Goal: Task Accomplishment & Management: Use online tool/utility

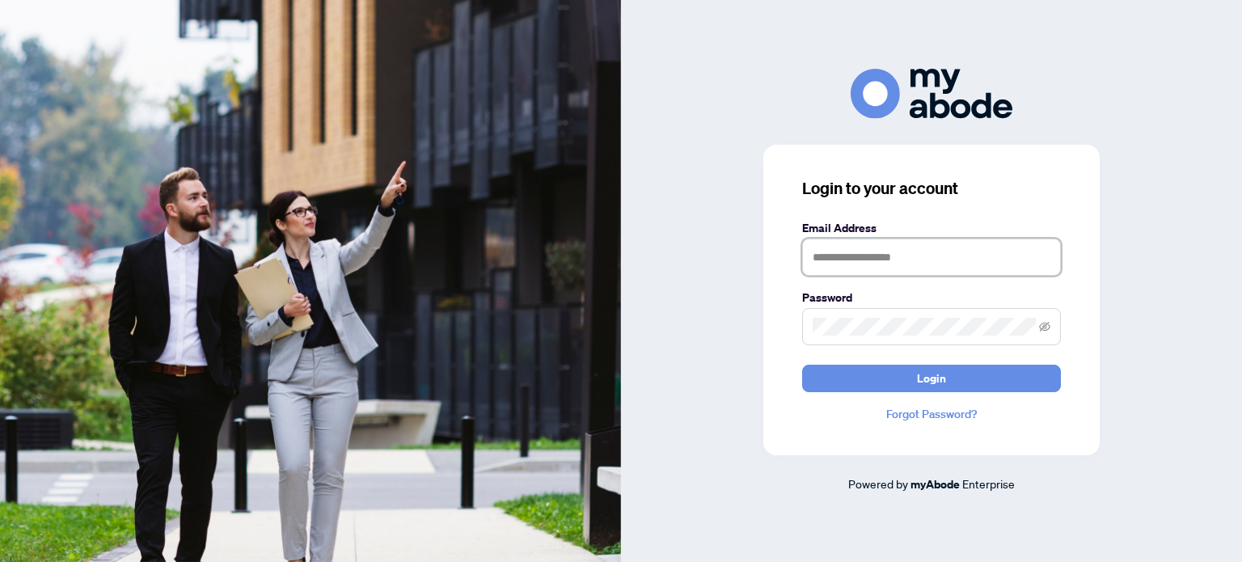
click at [909, 257] on input "text" at bounding box center [931, 256] width 259 height 37
type input "**********"
click at [962, 335] on span at bounding box center [931, 326] width 259 height 37
click at [802, 365] on button "Login" at bounding box center [931, 378] width 259 height 27
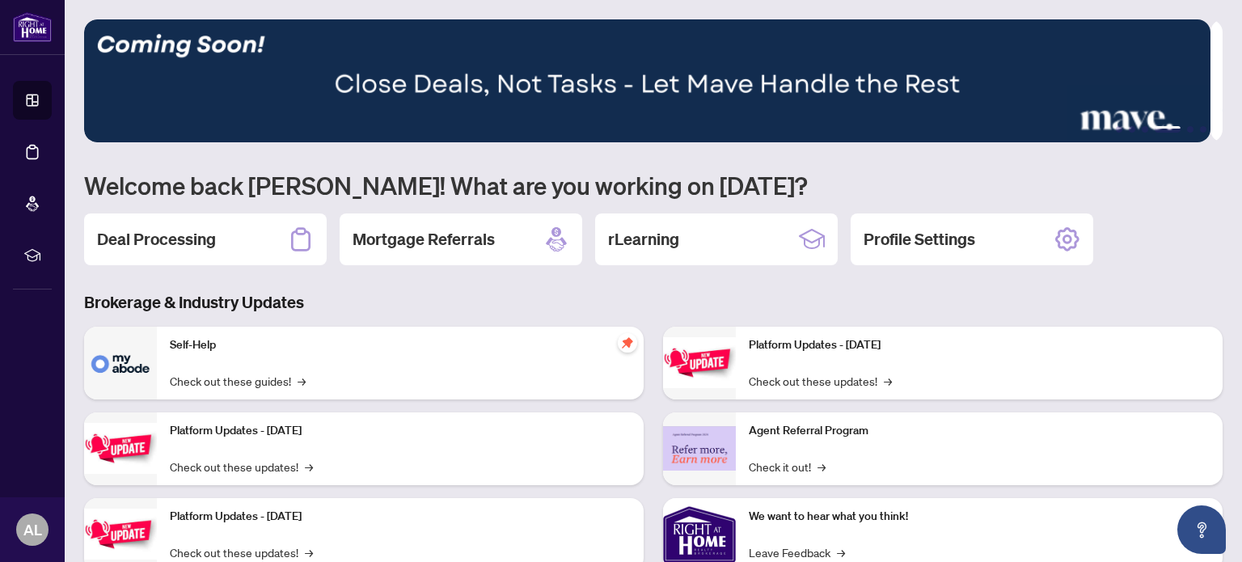
drag, startPoint x: 249, startPoint y: 196, endPoint x: 238, endPoint y: 201, distance: 11.9
click at [249, 196] on h1 "Welcome back [PERSON_NAME]! What are you working on [DATE]?" at bounding box center [653, 185] width 1138 height 31
click at [202, 228] on h2 "Deal Processing" at bounding box center [156, 239] width 119 height 23
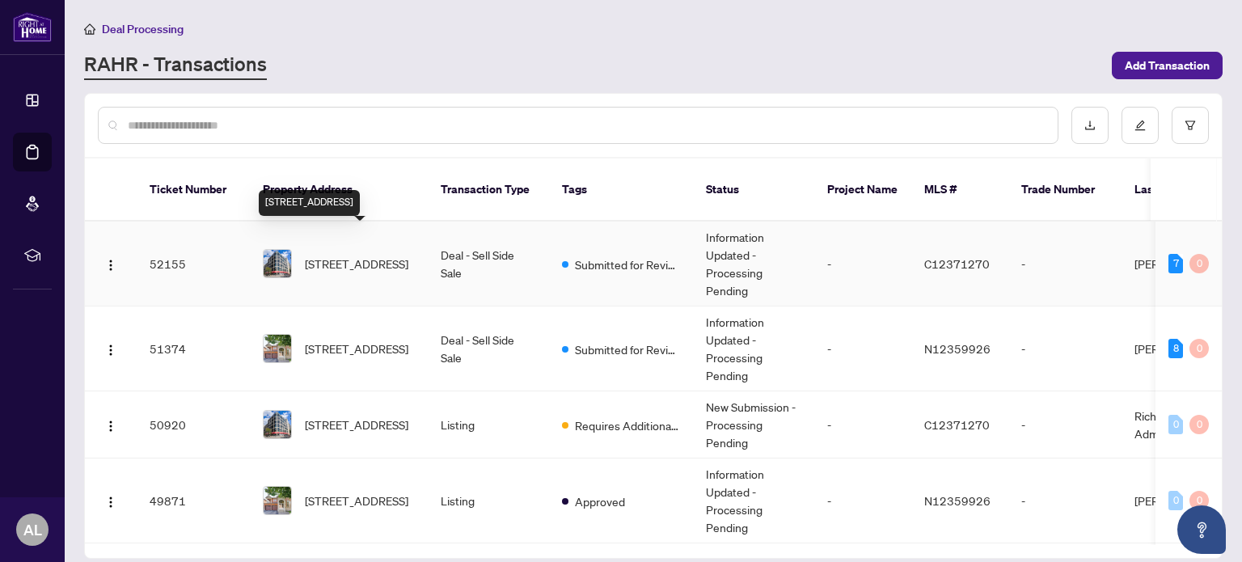
click at [375, 255] on span "[STREET_ADDRESS]" at bounding box center [356, 264] width 103 height 18
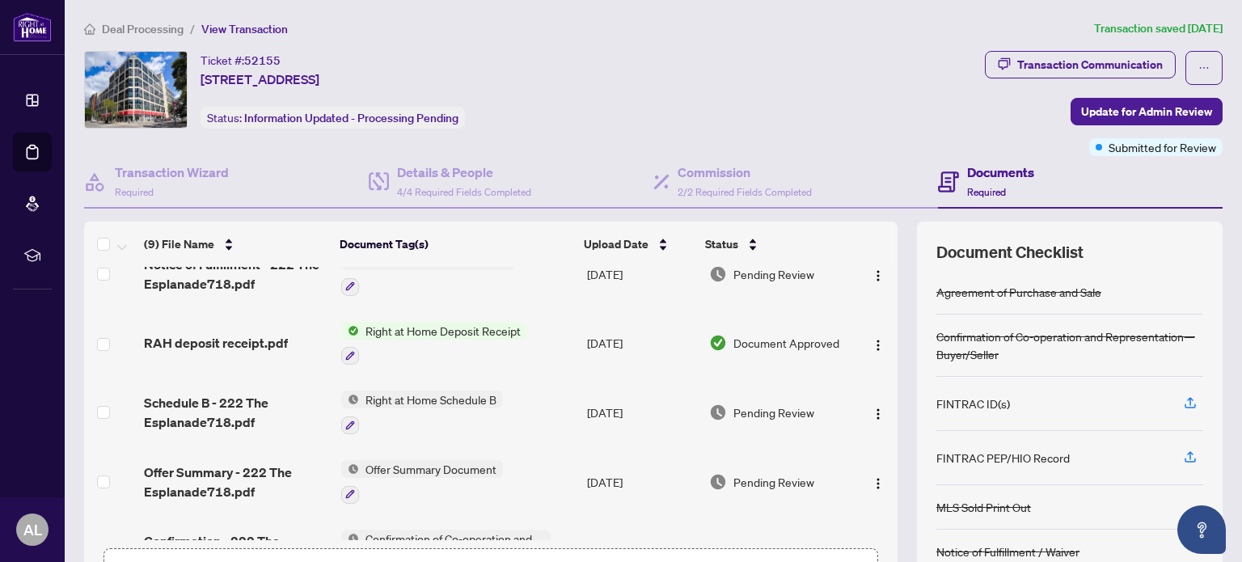
scroll to position [243, 0]
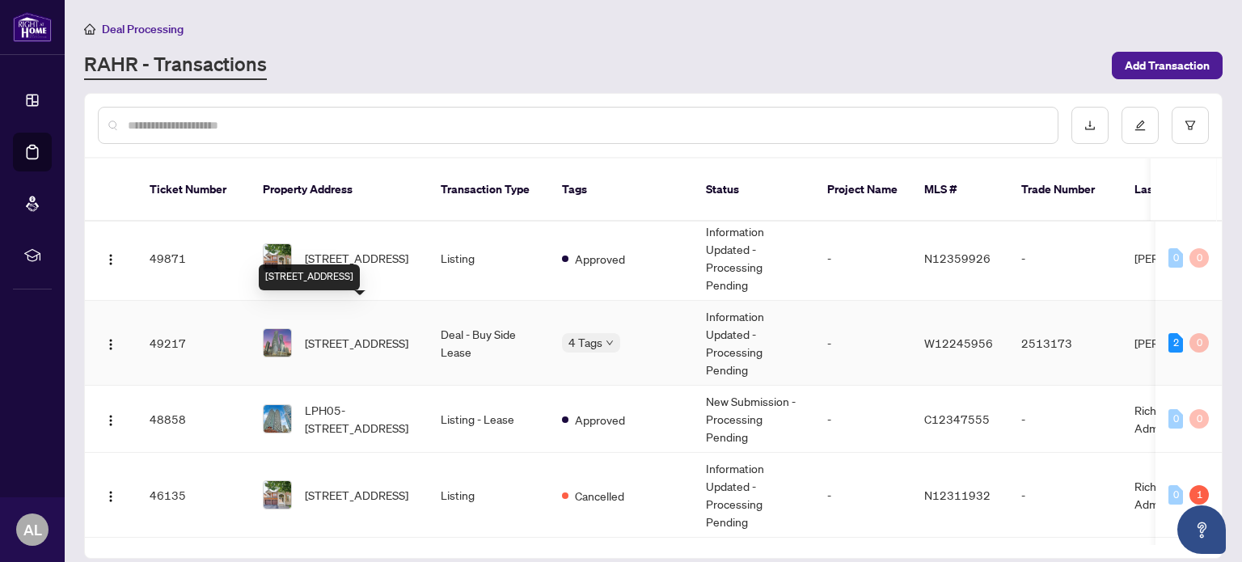
scroll to position [323, 0]
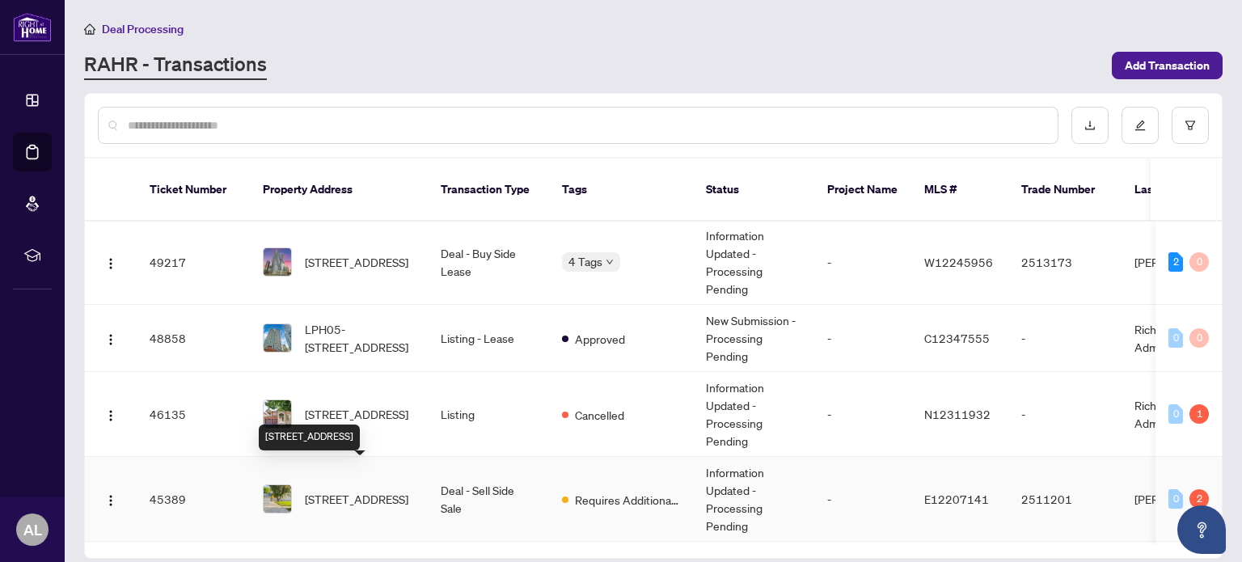
click at [352, 490] on span "2 Citadel Dr, Toronto, Ontario M1K 4S2, Canada" at bounding box center [356, 499] width 103 height 18
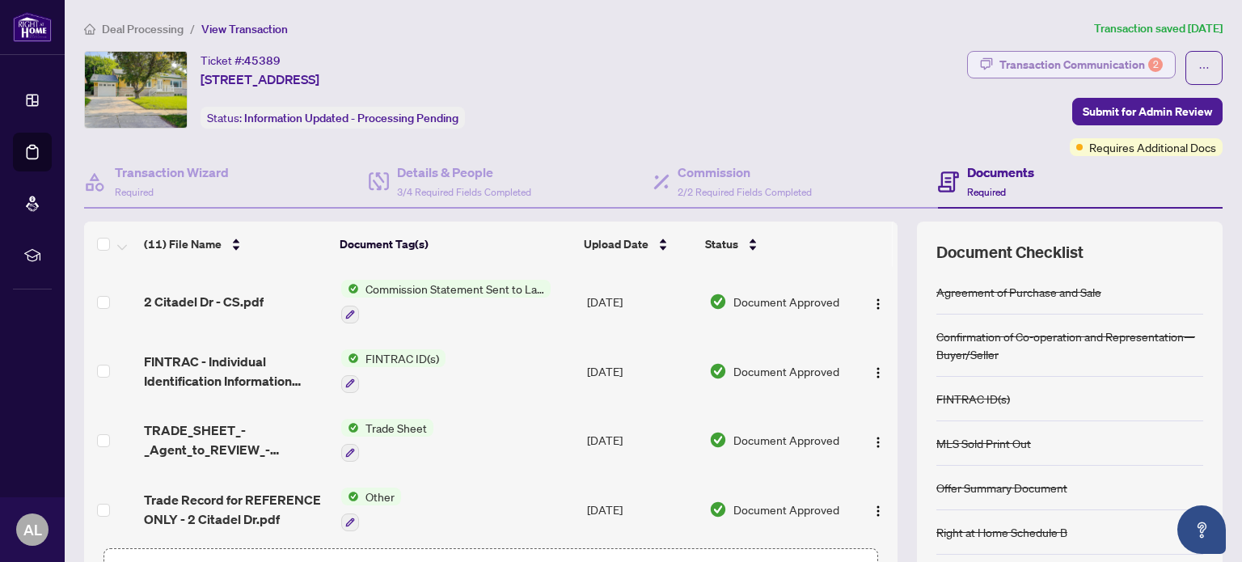
click at [1105, 67] on div "Transaction Communication 2" at bounding box center [1080, 65] width 163 height 26
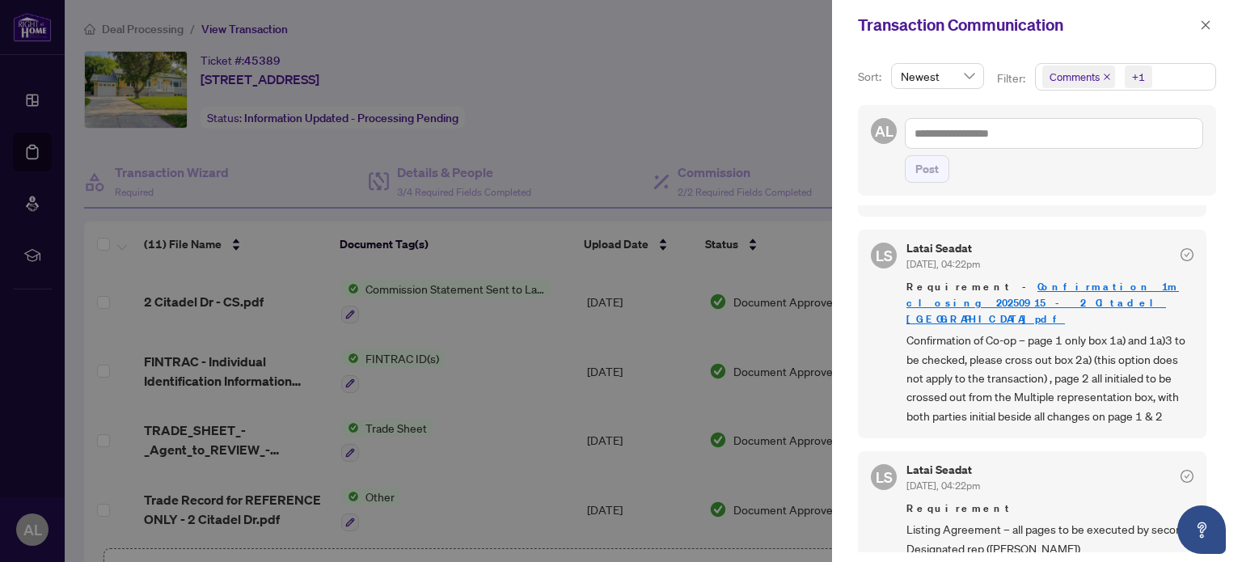
scroll to position [162, 0]
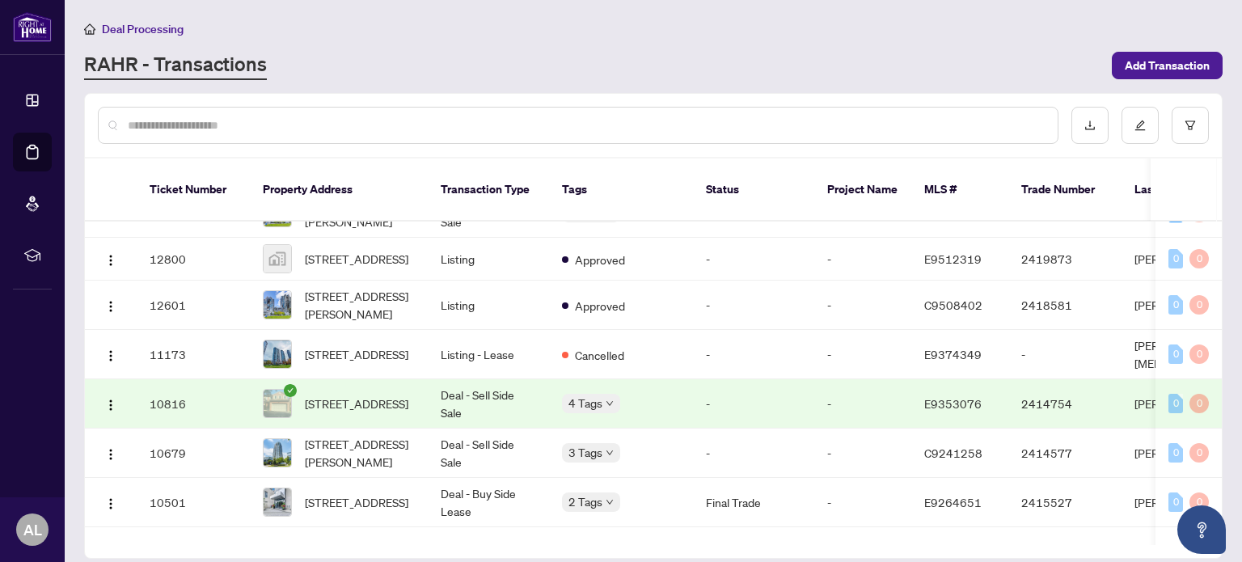
scroll to position [2034, 0]
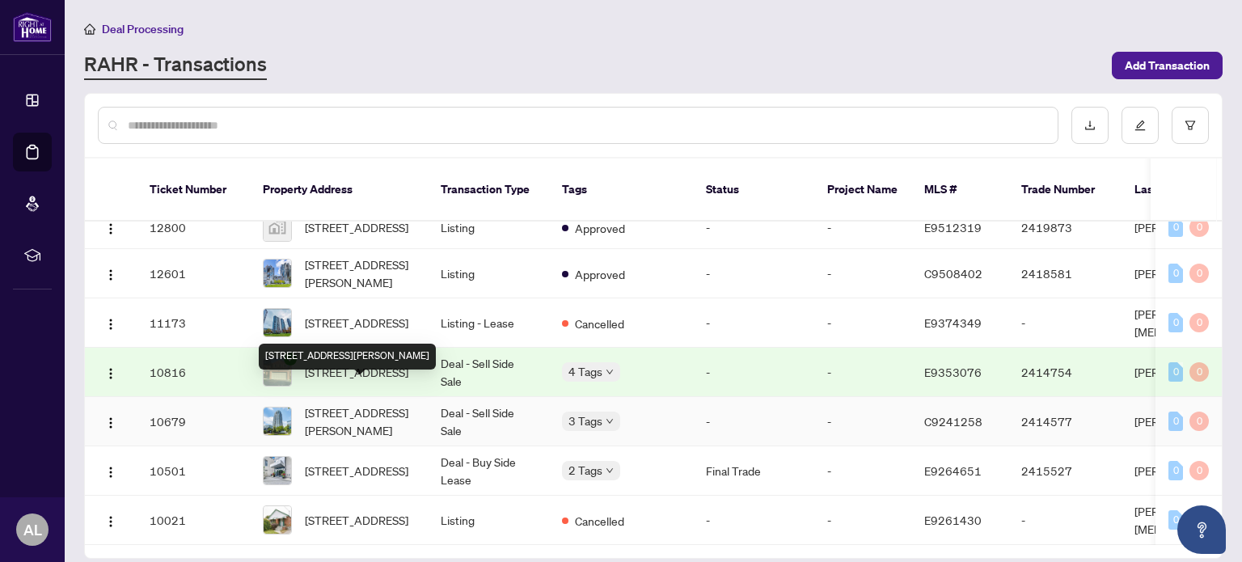
click at [361, 403] on span "701-18 Graydon Hall Dr Toronto Ontario M3A 0A4 Canada, Toronto, Ontario M3A 0A4…" at bounding box center [360, 421] width 110 height 36
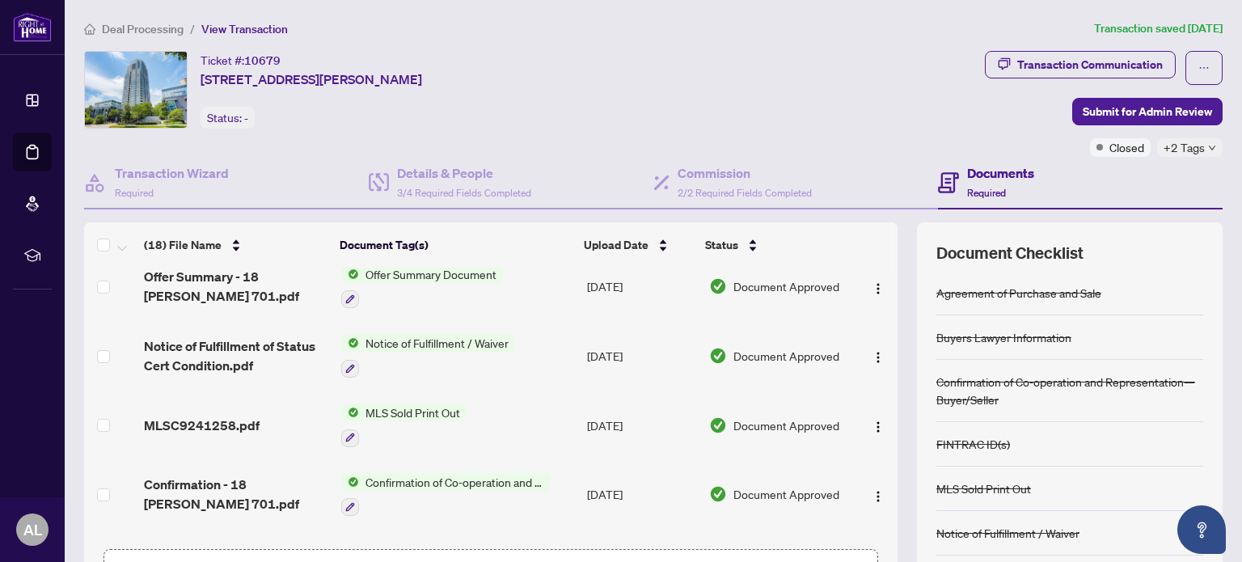
scroll to position [935, 0]
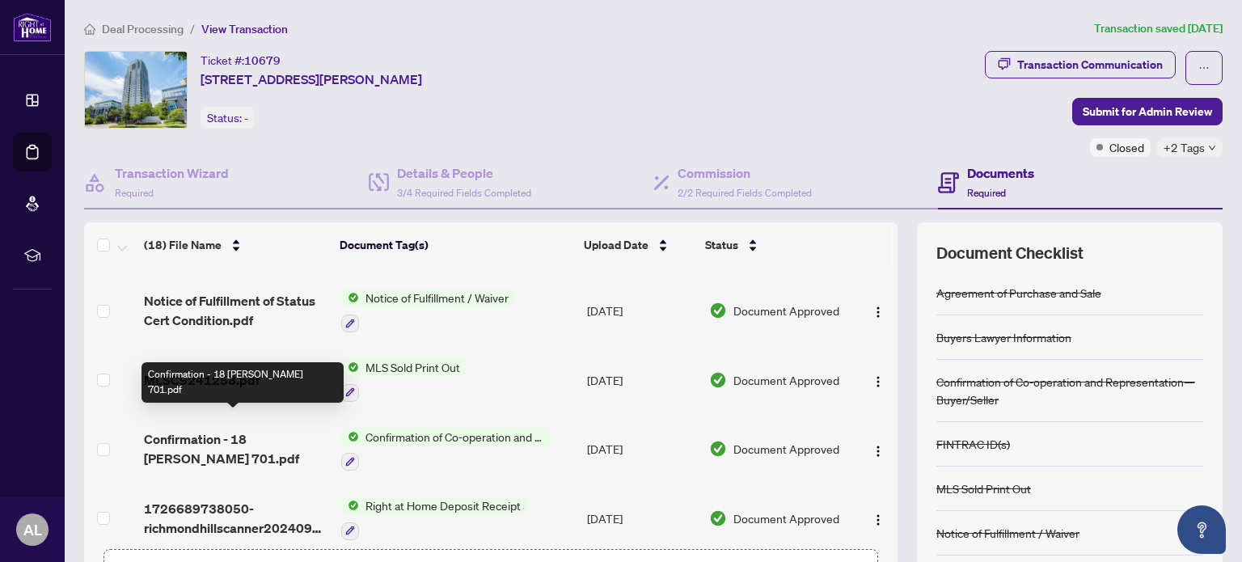
click at [218, 429] on span "Confirmation - 18 Graydon Hall 701.pdf" at bounding box center [236, 448] width 184 height 39
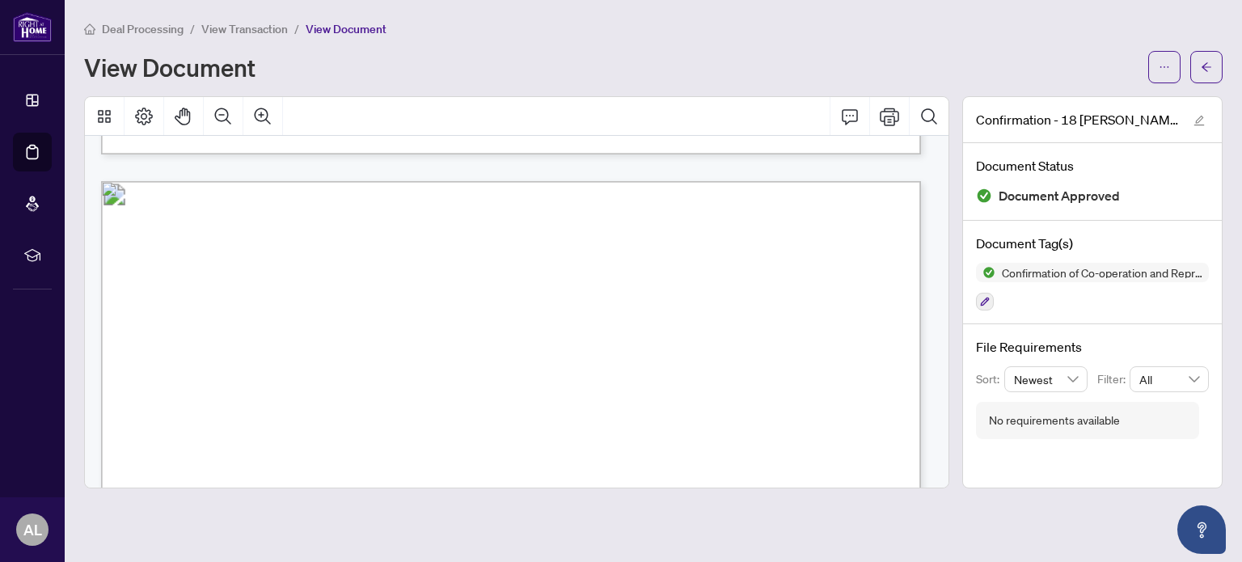
scroll to position [1213, 0]
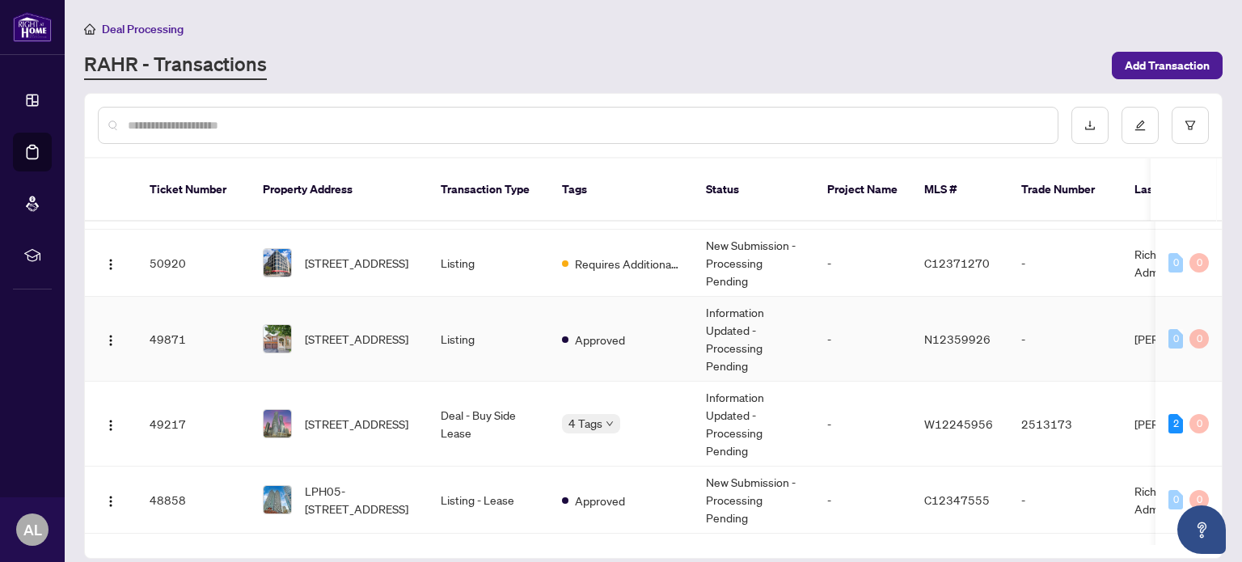
scroll to position [243, 0]
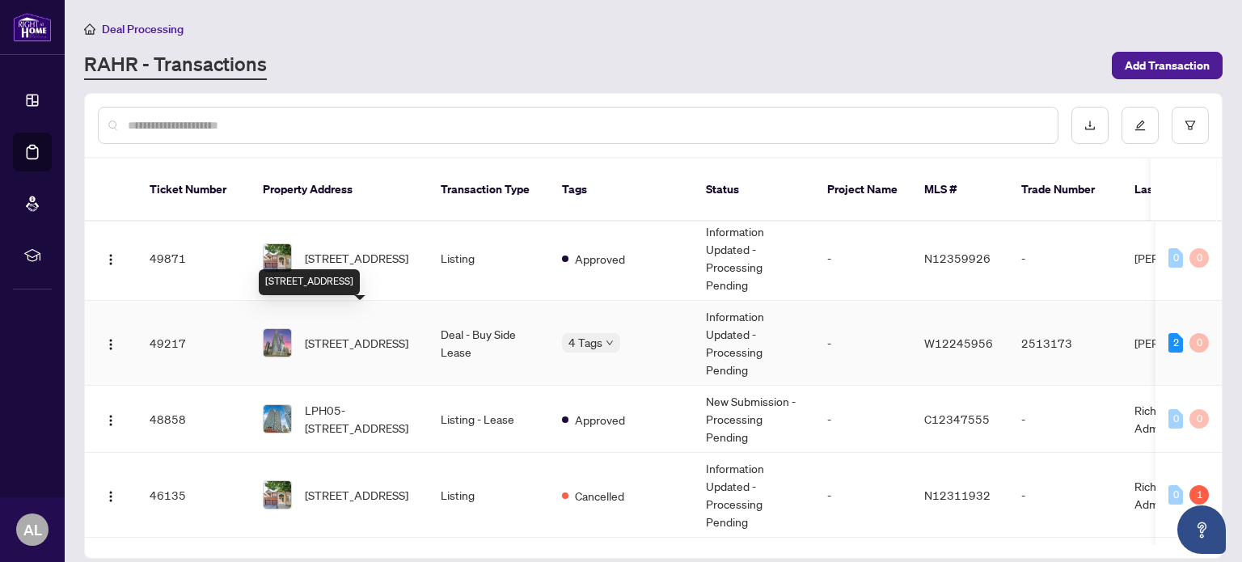
click at [367, 334] on span "4408-60 Absolute Ave, Mississauga, Ontario L4Z 0A9, Canada" at bounding box center [356, 343] width 103 height 18
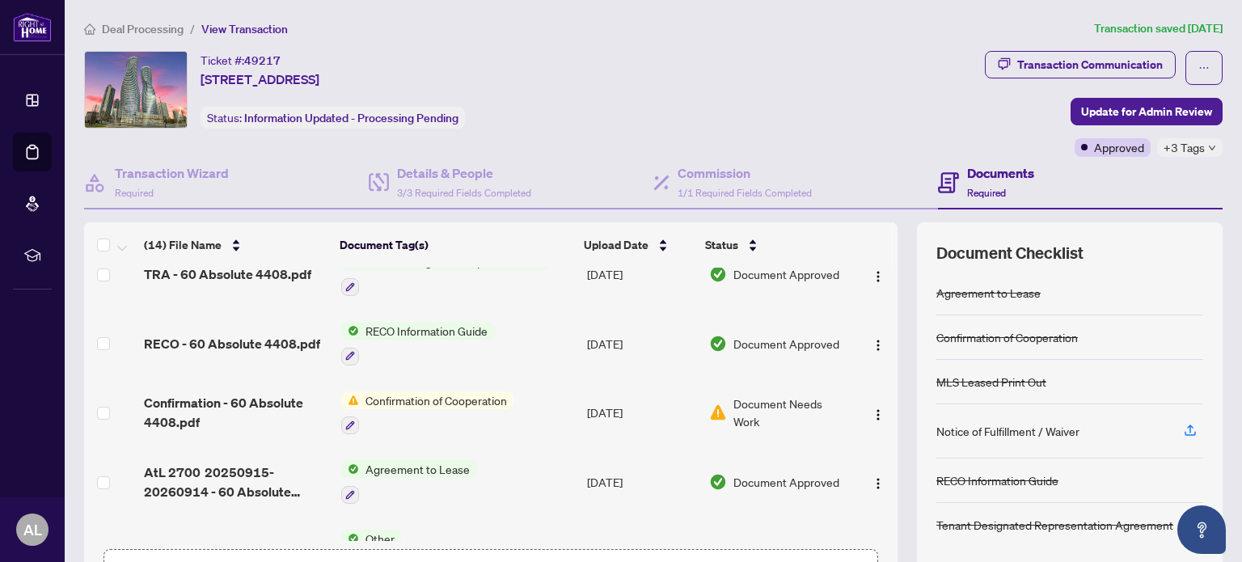
scroll to position [682, 0]
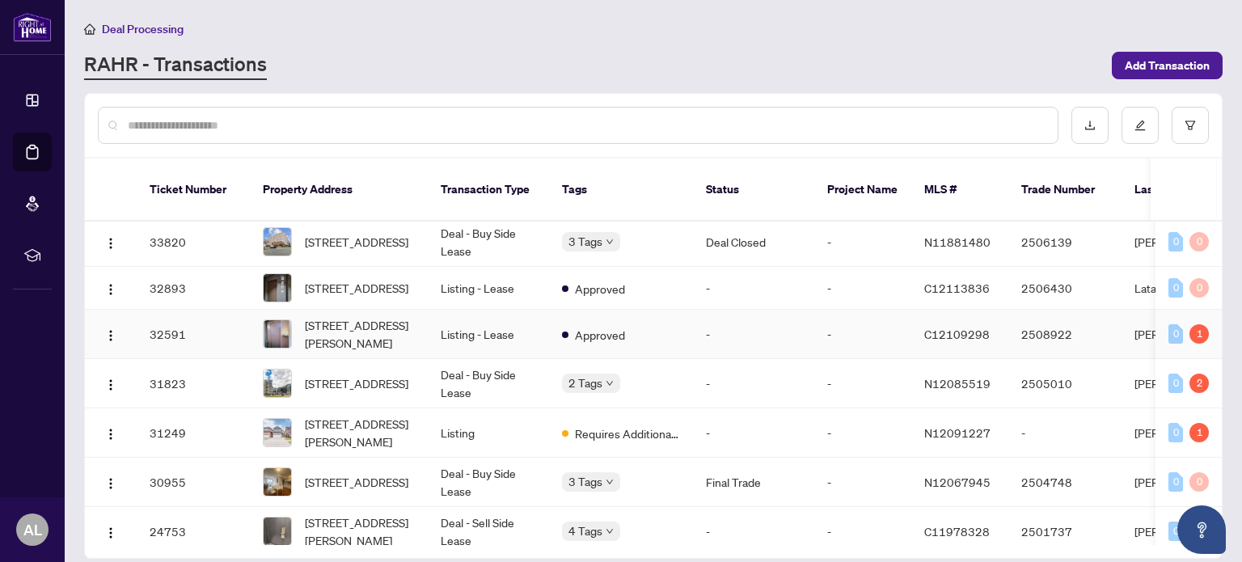
scroll to position [1245, 0]
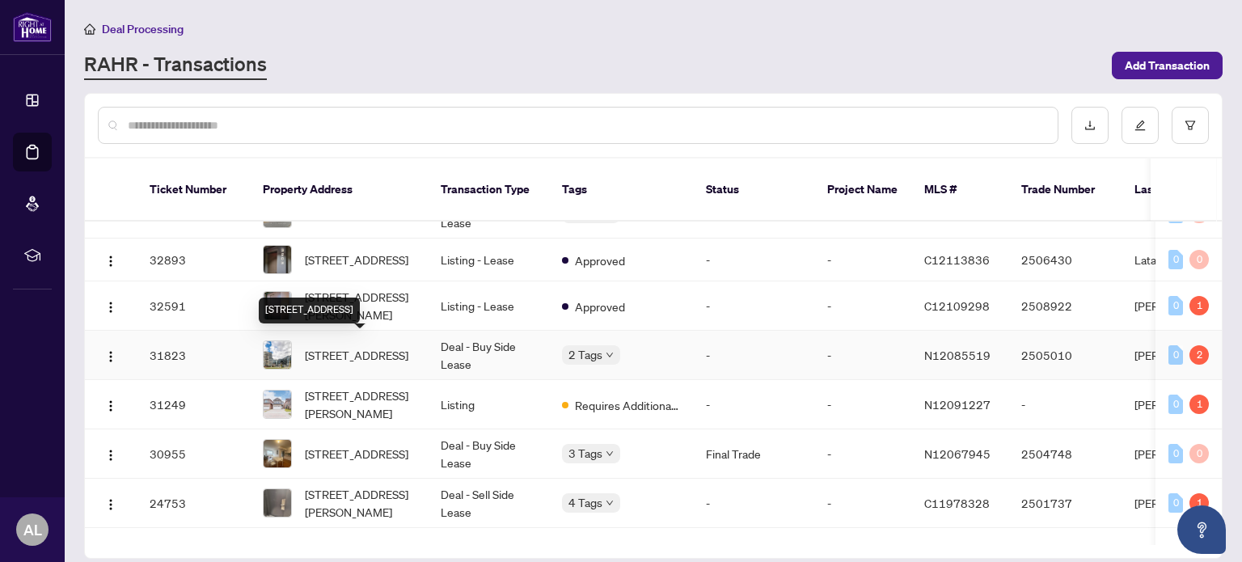
click at [389, 346] on span "1017-372 Highway 7 N/A, Richmond Hill, Ontario L4B 0C7, Canada" at bounding box center [356, 355] width 103 height 18
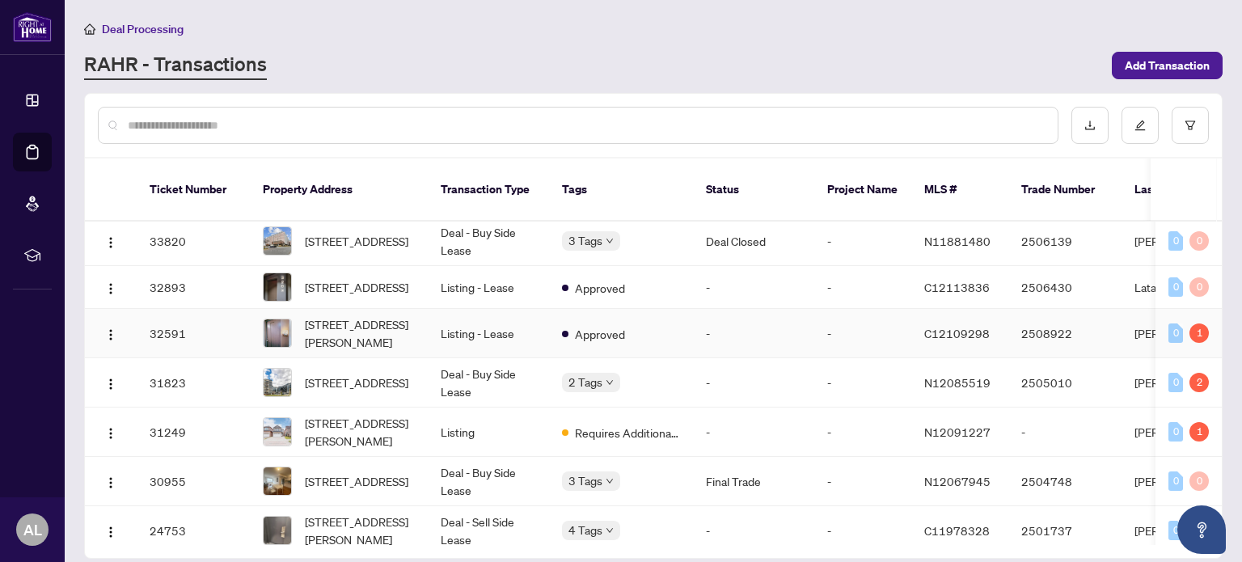
scroll to position [1245, 0]
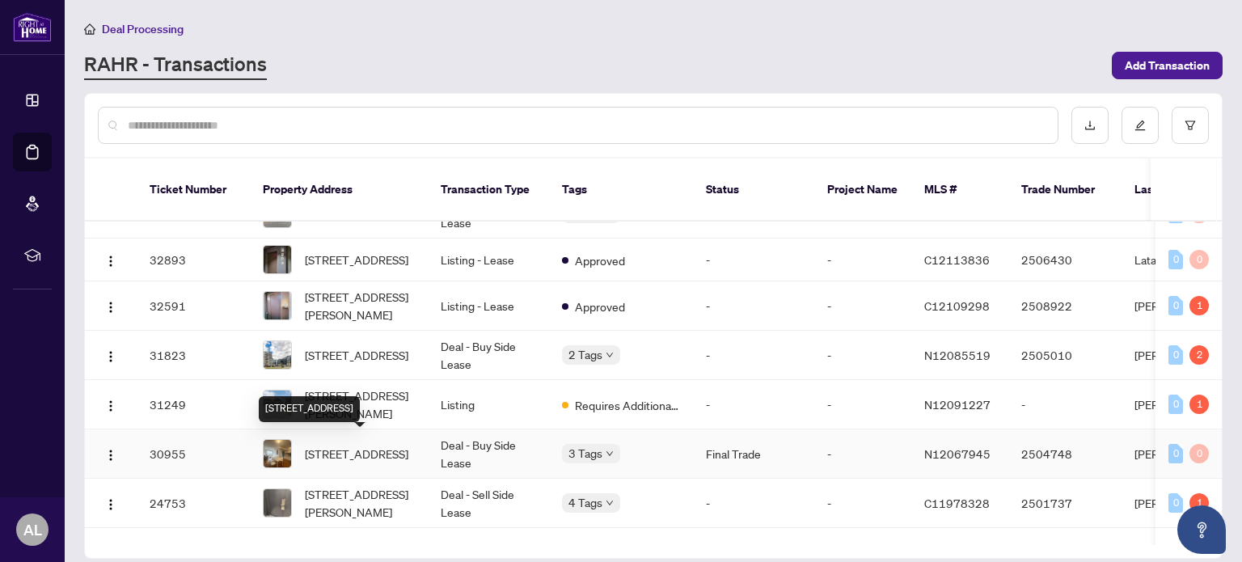
click at [317, 445] on span "31 Jaffna Lane, Markham, Ontario L6C 0X7, Canada" at bounding box center [356, 454] width 103 height 18
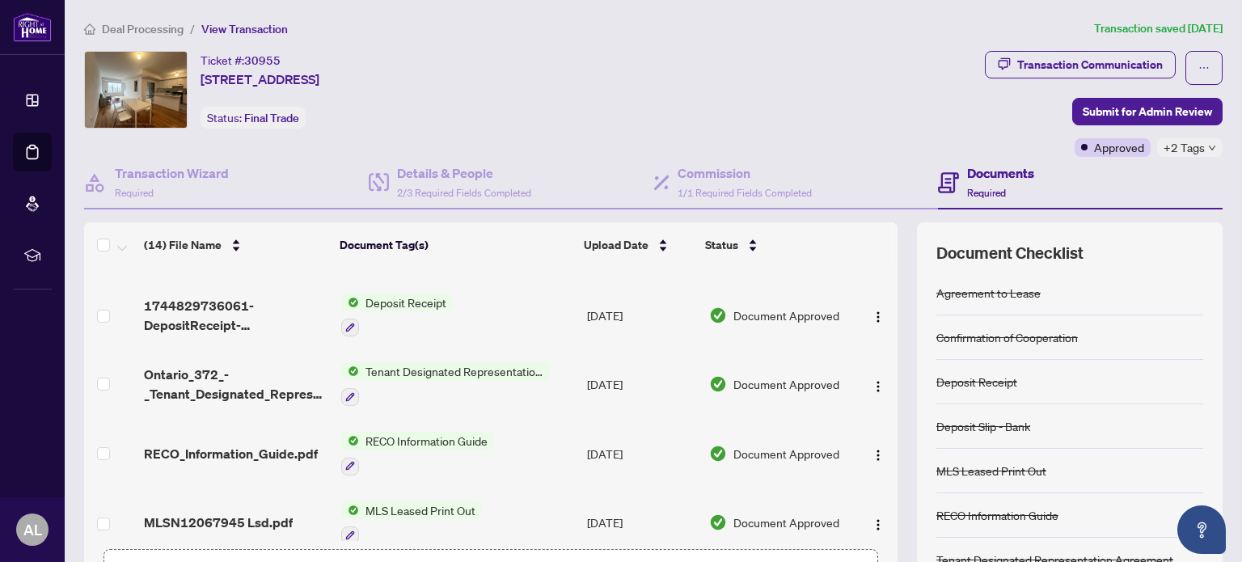
scroll to position [566, 0]
